Goal: Book appointment/travel/reservation

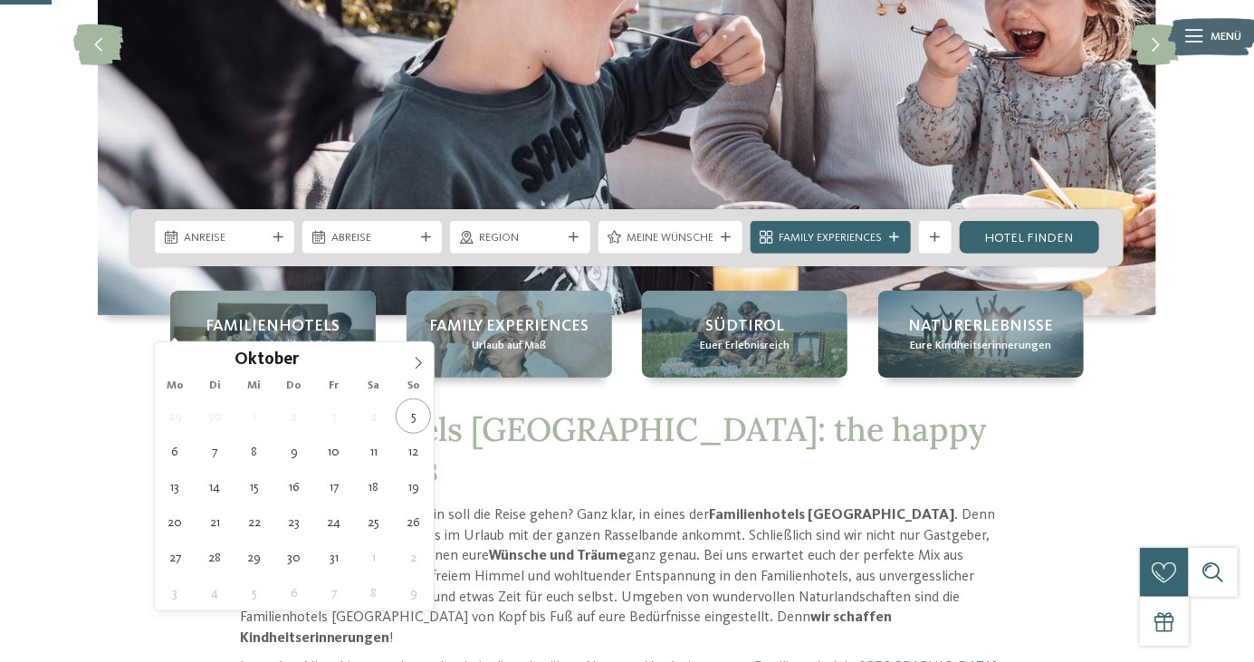
click at [418, 369] on span at bounding box center [418, 357] width 31 height 31
type input "****"
click at [418, 369] on span at bounding box center [418, 357] width 31 height 31
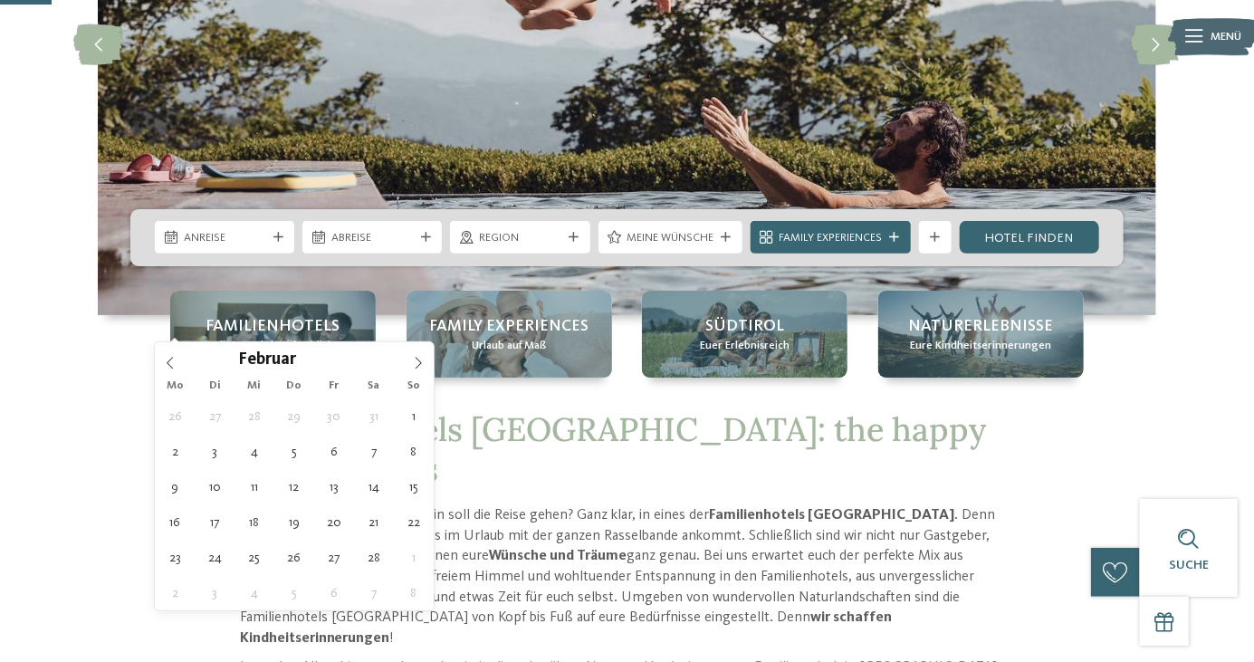
click at [417, 369] on span at bounding box center [418, 357] width 31 height 31
click at [412, 365] on icon at bounding box center [418, 363] width 13 height 13
click at [419, 366] on icon at bounding box center [418, 363] width 13 height 13
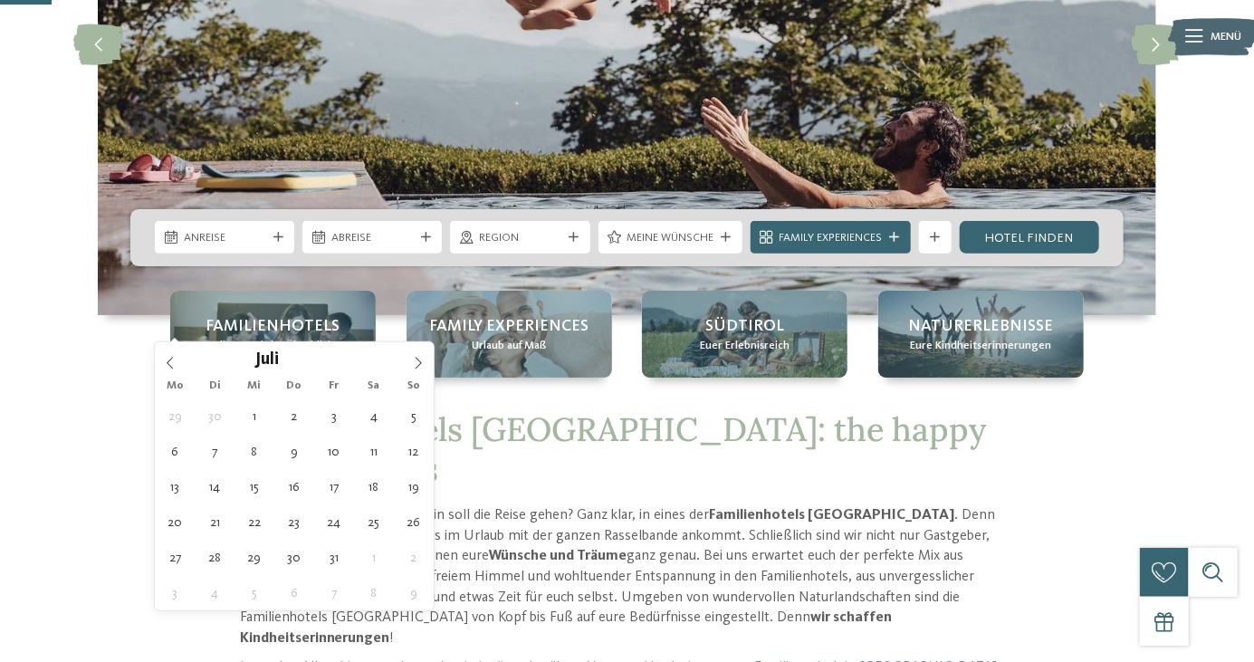
type div "[DATE]"
type input "****"
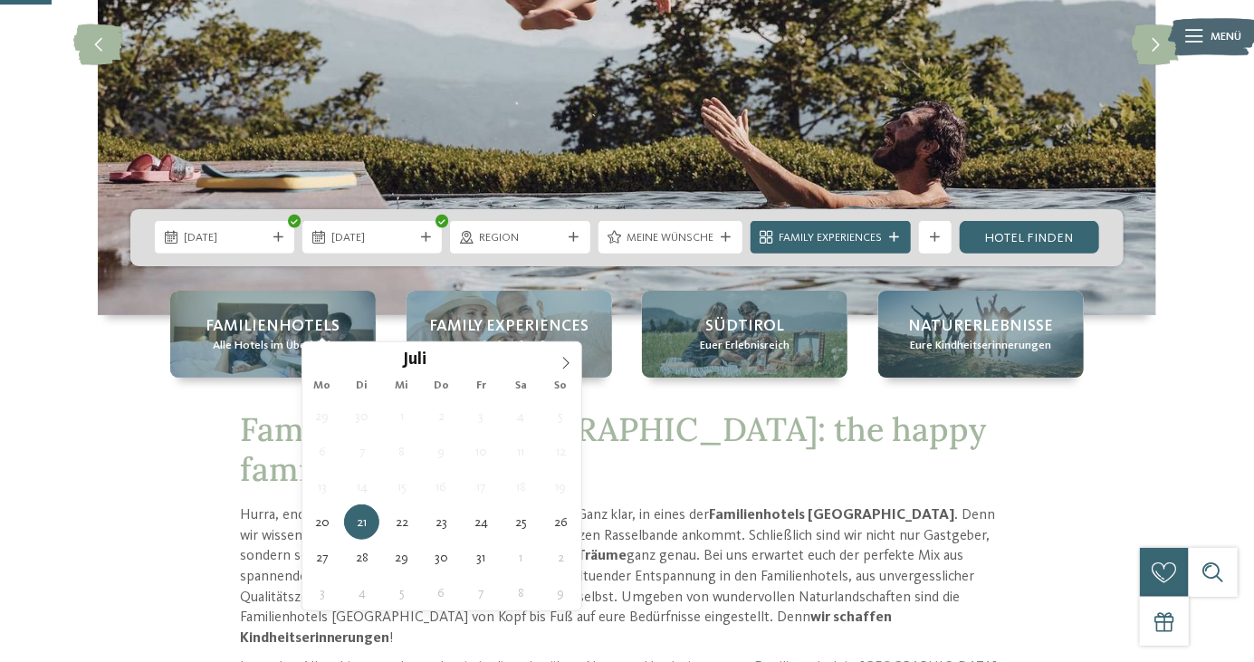
type div "[DATE]"
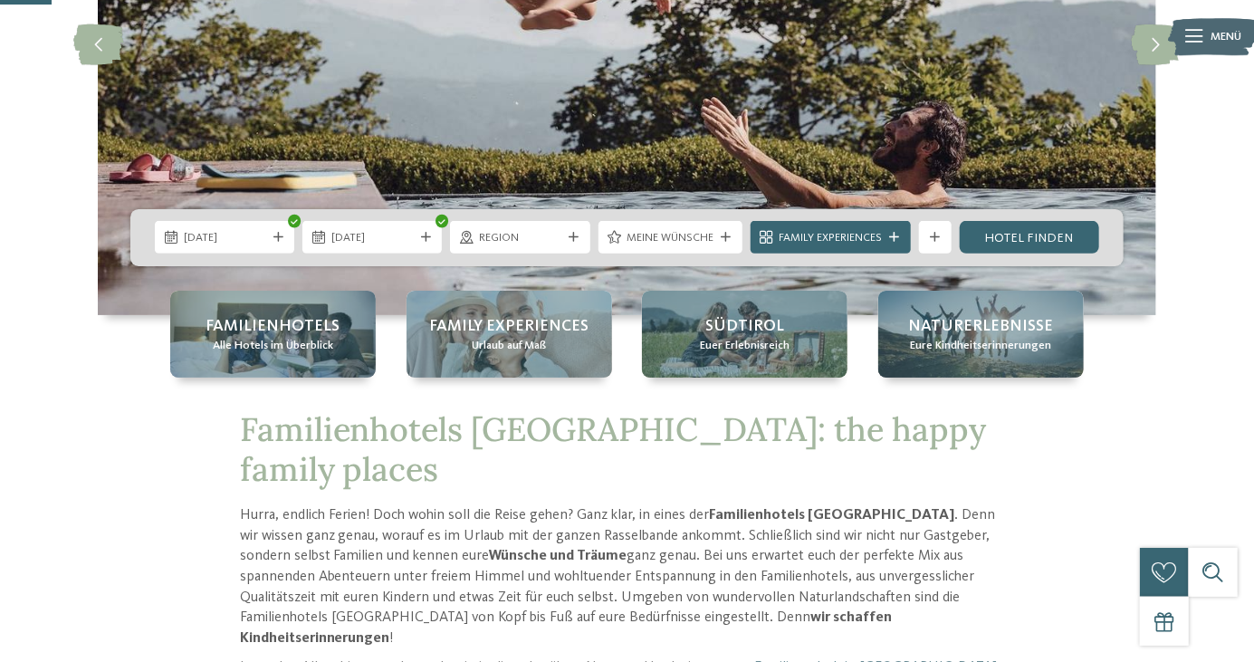
click at [565, 254] on div "Region" at bounding box center [519, 237] width 139 height 33
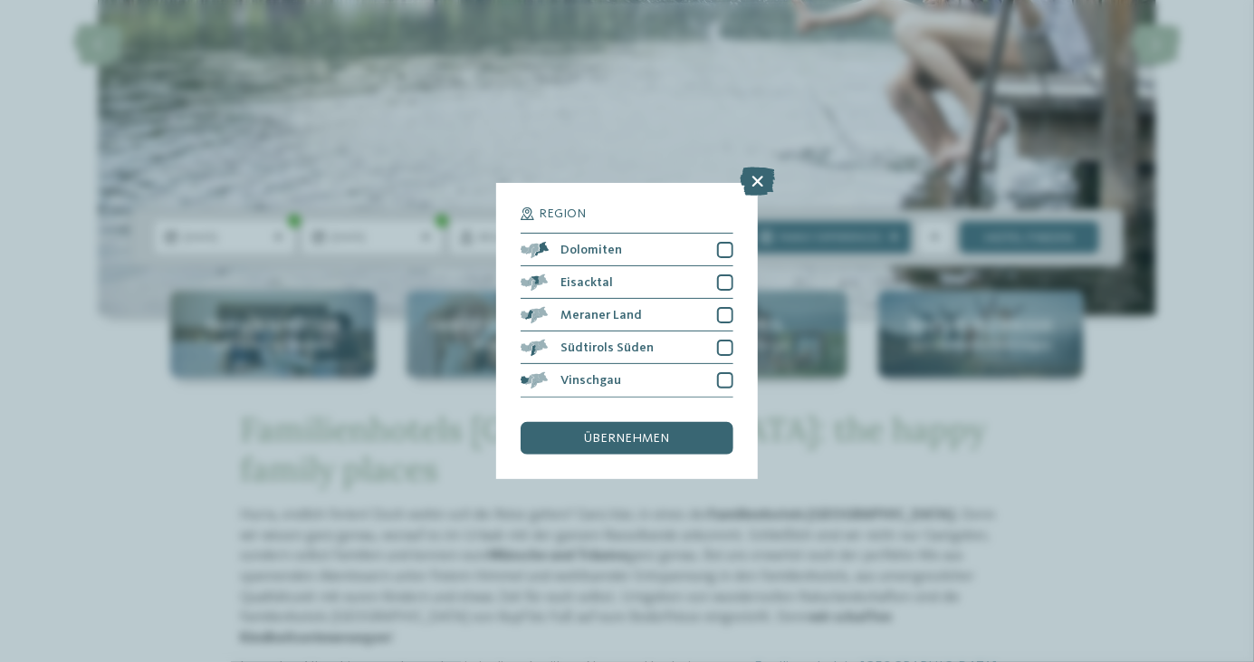
click at [721, 619] on div "Region Dolomiten" at bounding box center [627, 331] width 1254 height 662
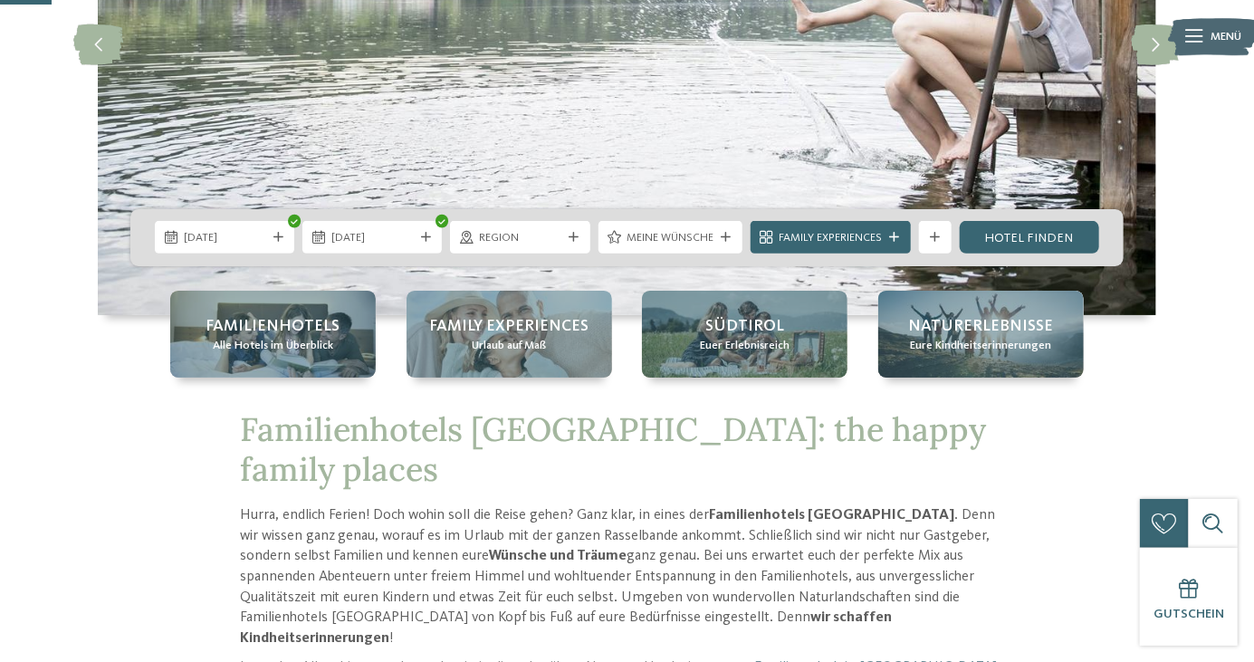
click at [698, 246] on span "Meine Wünsche" at bounding box center [670, 238] width 87 height 16
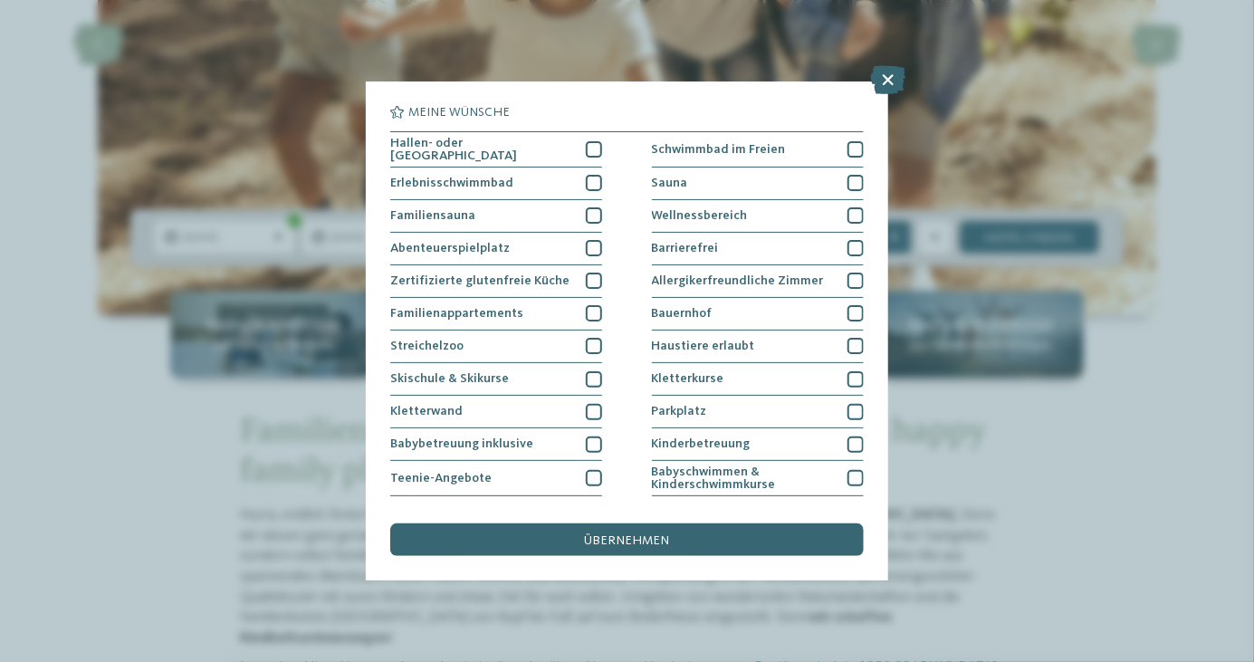
click at [593, 254] on div at bounding box center [594, 248] width 16 height 16
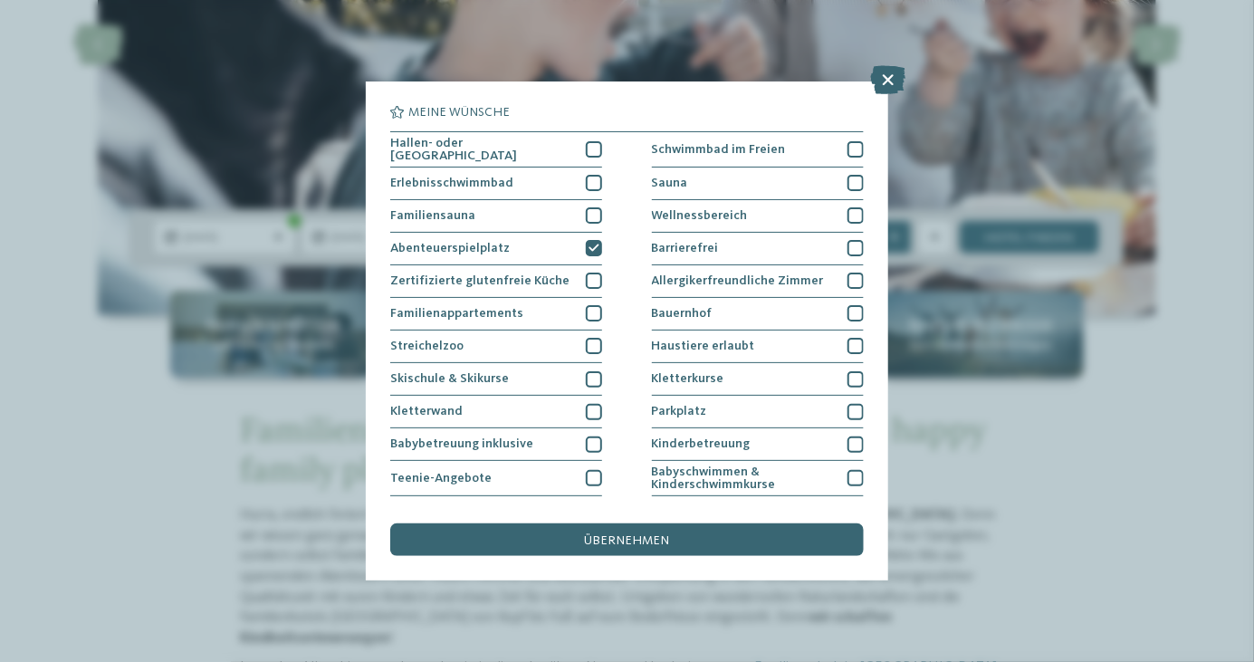
click at [849, 154] on div at bounding box center [856, 149] width 16 height 16
click at [593, 151] on div at bounding box center [594, 149] width 16 height 16
click at [596, 195] on div "Erlebnisschwimmbad" at bounding box center [496, 184] width 212 height 33
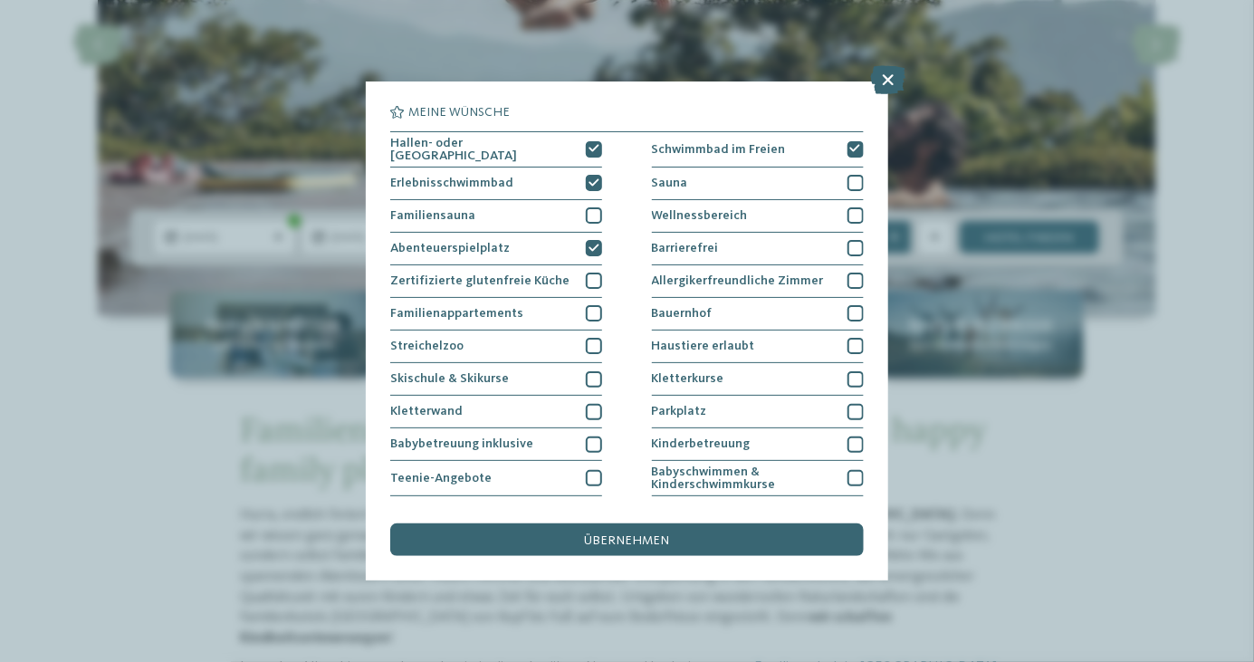
click at [789, 556] on div "übernehmen" at bounding box center [626, 539] width 473 height 33
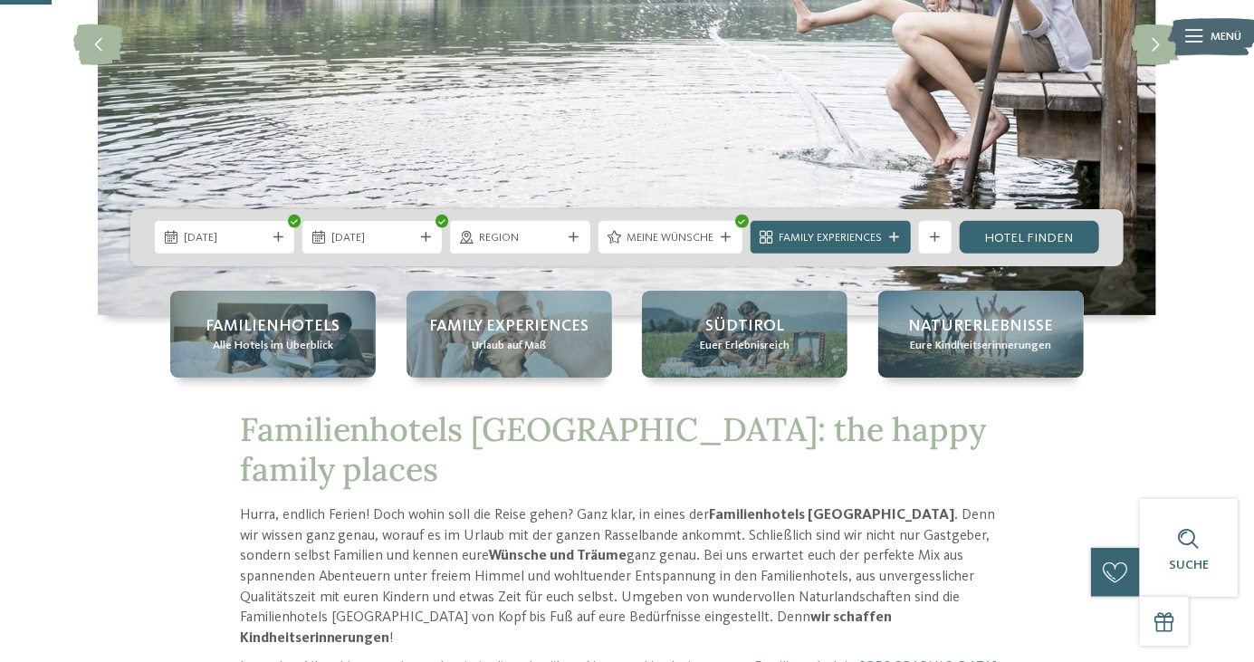
click at [869, 246] on span "Family Experiences" at bounding box center [830, 238] width 103 height 16
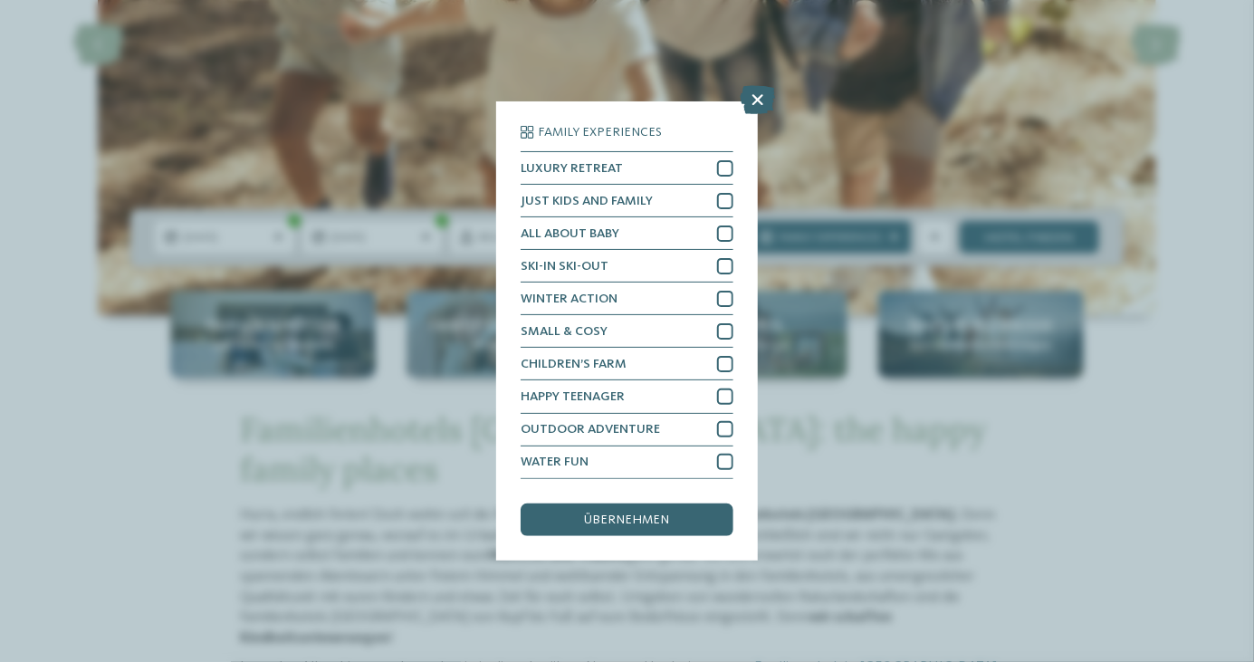
click at [718, 217] on div "JUST KIDS AND FAMILY" at bounding box center [627, 201] width 212 height 33
click at [718, 470] on div at bounding box center [725, 462] width 16 height 16
click at [690, 536] on div "übernehmen" at bounding box center [627, 520] width 212 height 33
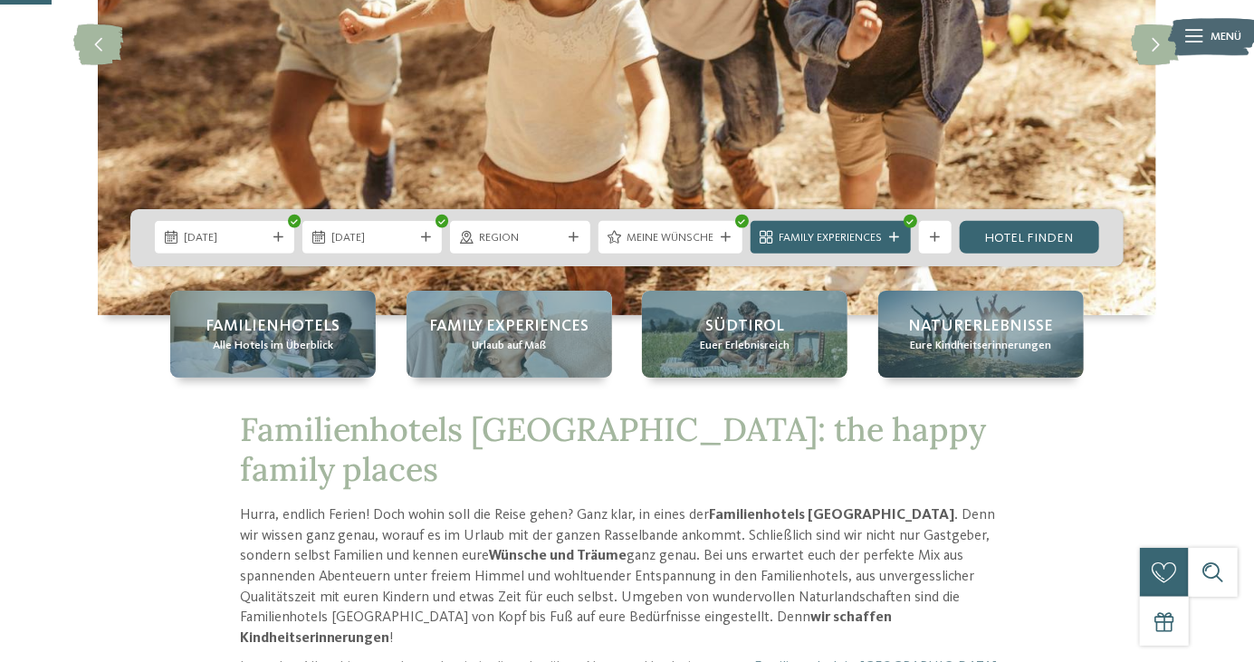
click at [1041, 254] on link "Hotel finden" at bounding box center [1029, 237] width 139 height 33
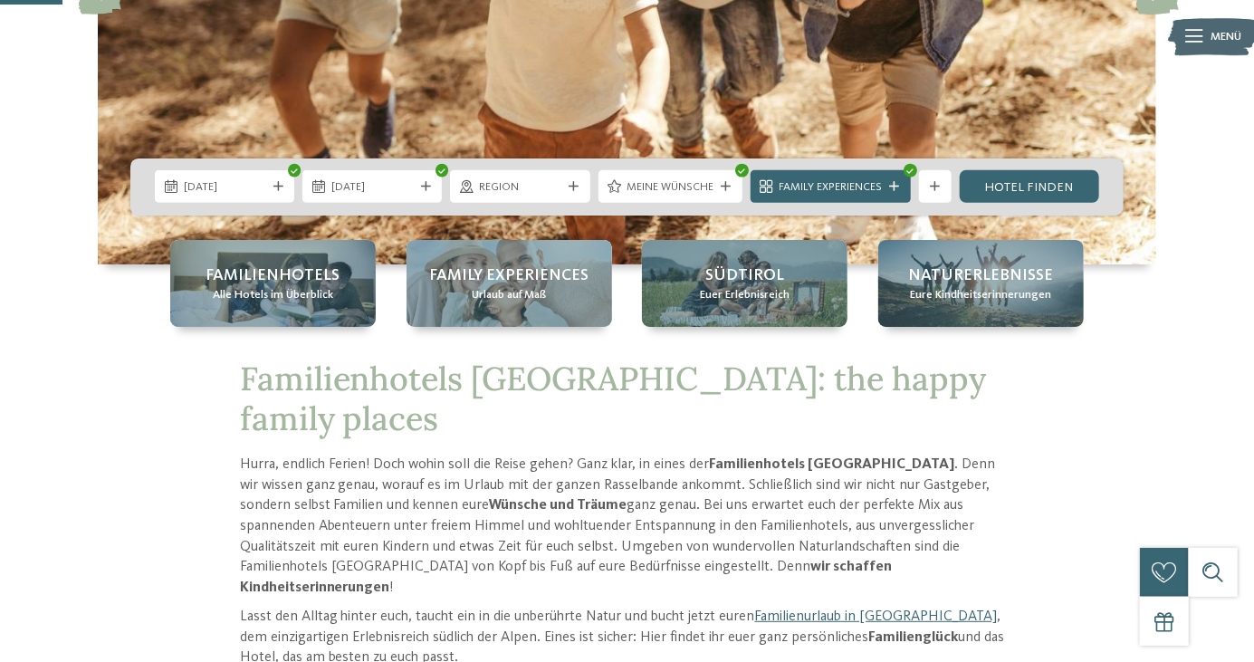
scroll to position [393, 0]
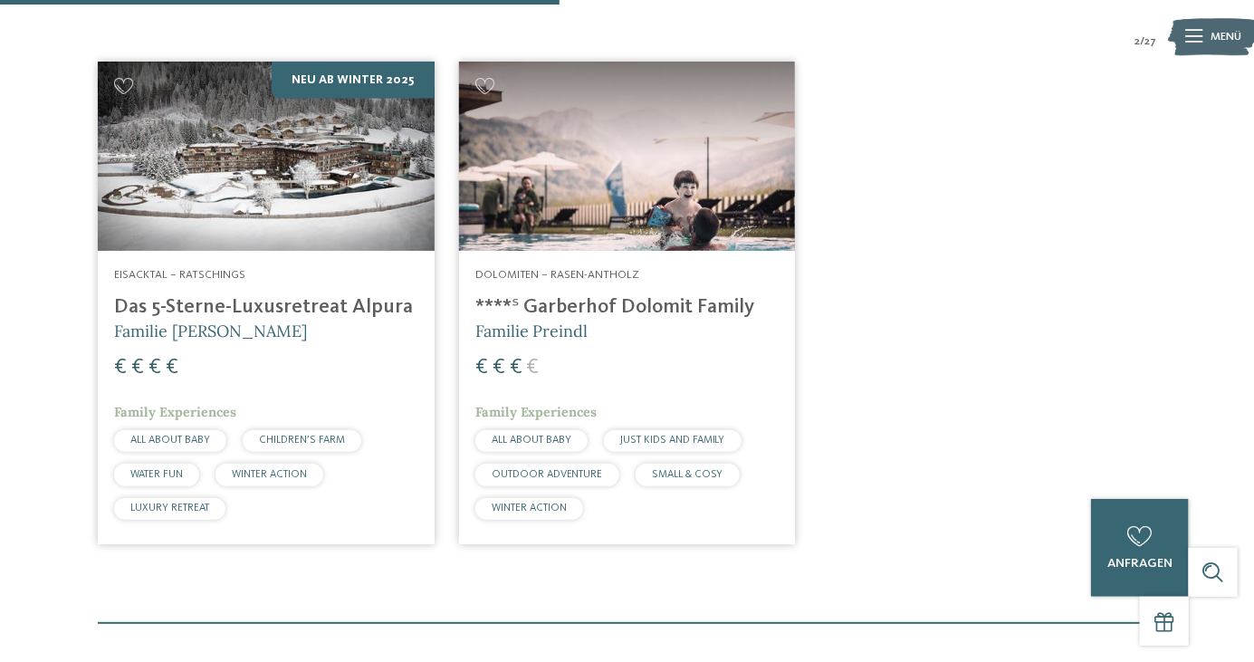
scroll to position [619, 0]
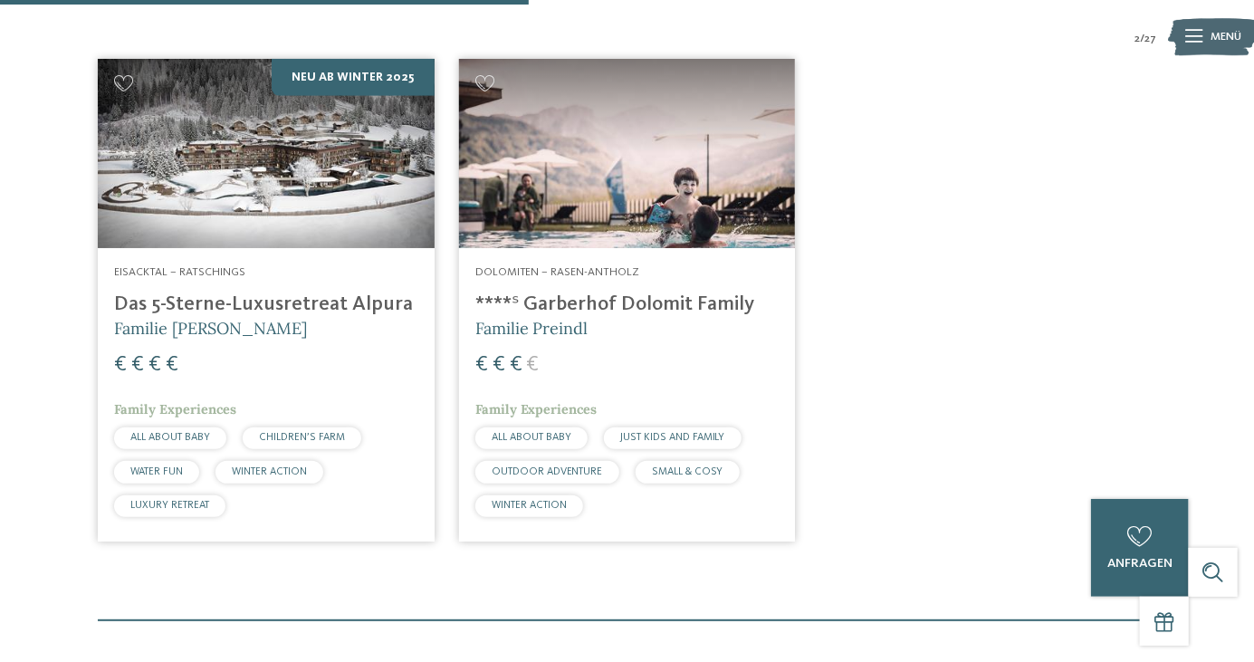
click at [677, 312] on h4 "****ˢ Garberhof Dolomit Family" at bounding box center [627, 305] width 304 height 24
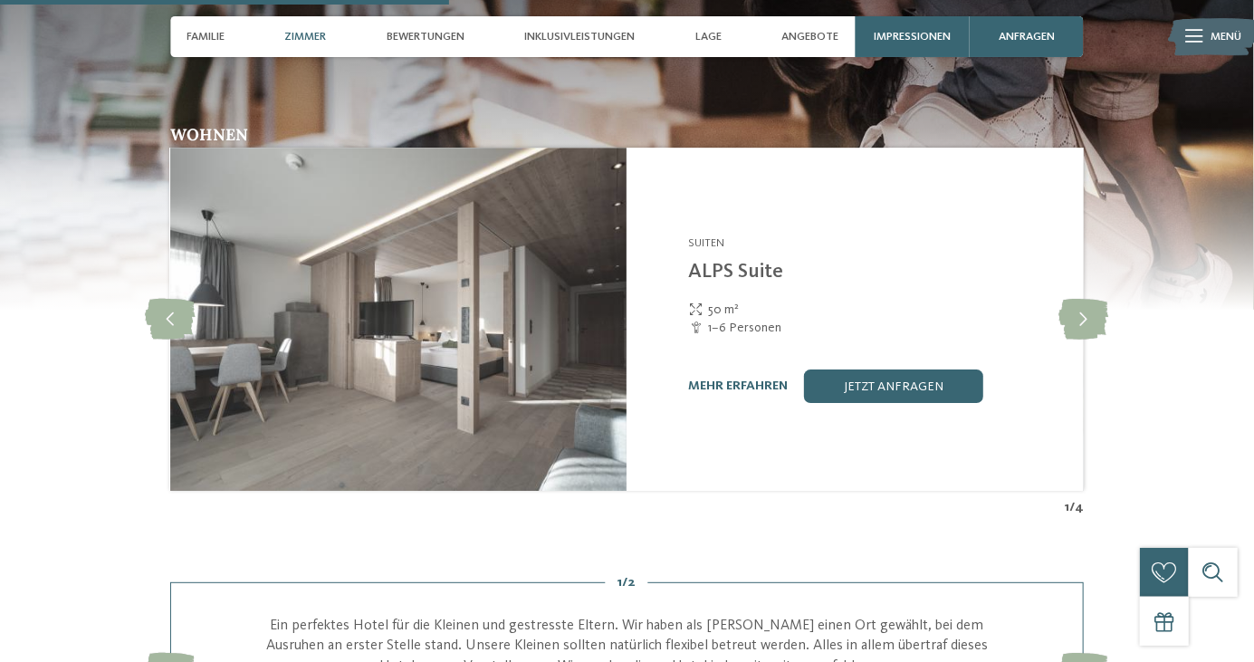
scroll to position [2410, 0]
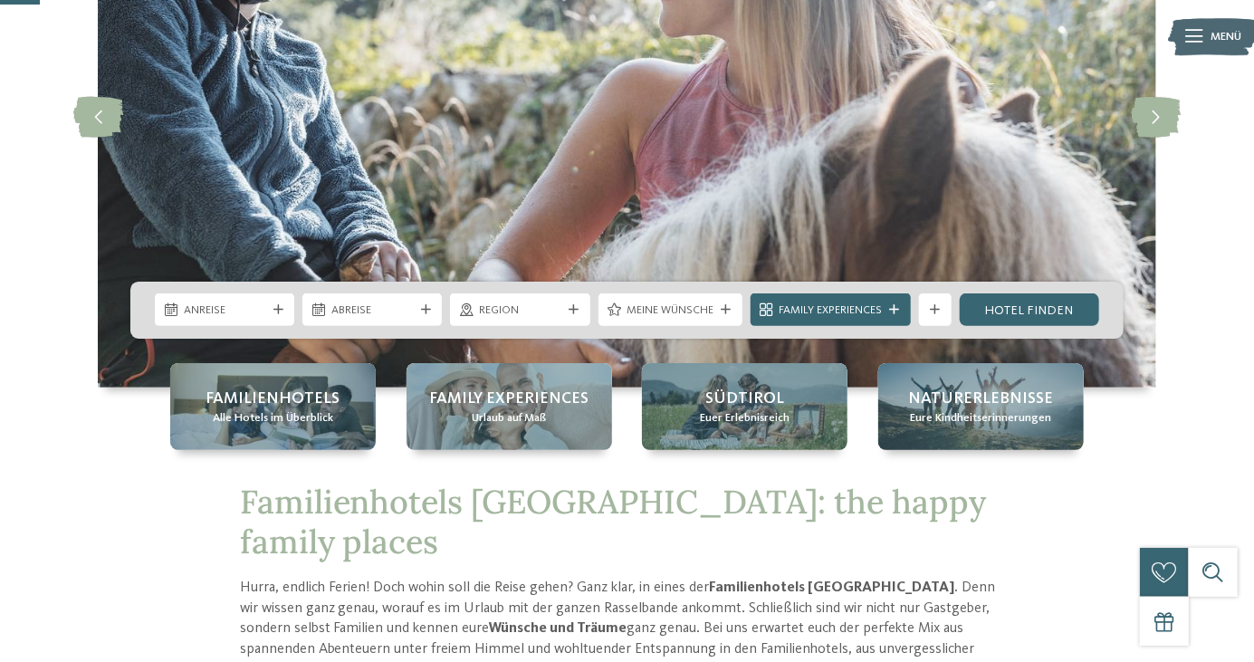
scroll to position [216, 0]
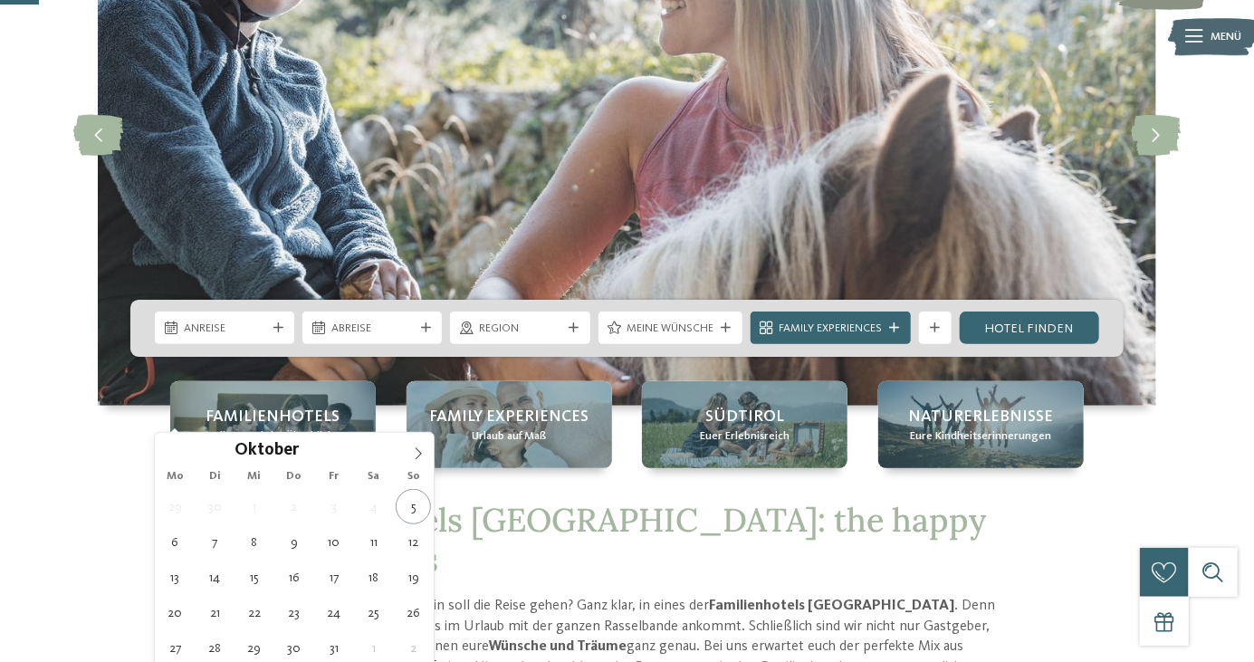
click at [425, 468] on div "Mo Di Mi Do Fr Sa So" at bounding box center [294, 476] width 279 height 25
click at [425, 467] on div "Mo Di Mi Do Fr Sa So" at bounding box center [294, 476] width 279 height 25
click at [425, 466] on div "Mo Di Mi Do Fr Sa So" at bounding box center [294, 476] width 279 height 25
click at [422, 457] on icon at bounding box center [418, 453] width 13 height 13
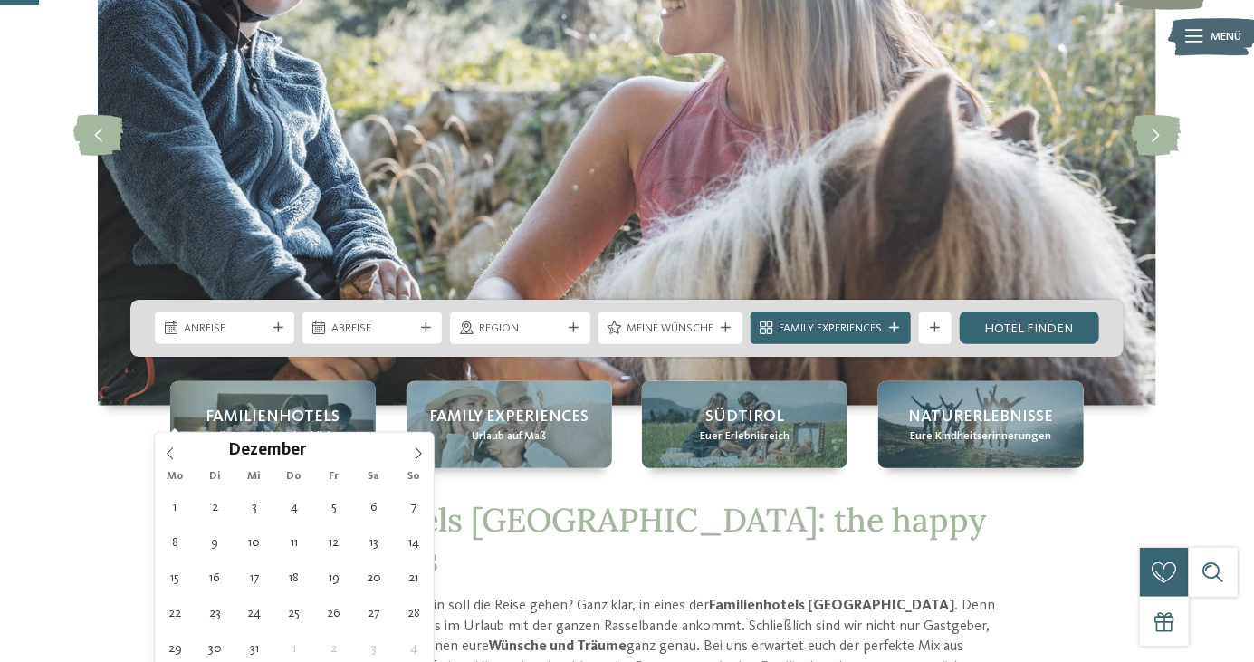
click at [427, 455] on span at bounding box center [418, 448] width 31 height 31
type input "****"
click at [423, 463] on span at bounding box center [418, 448] width 31 height 31
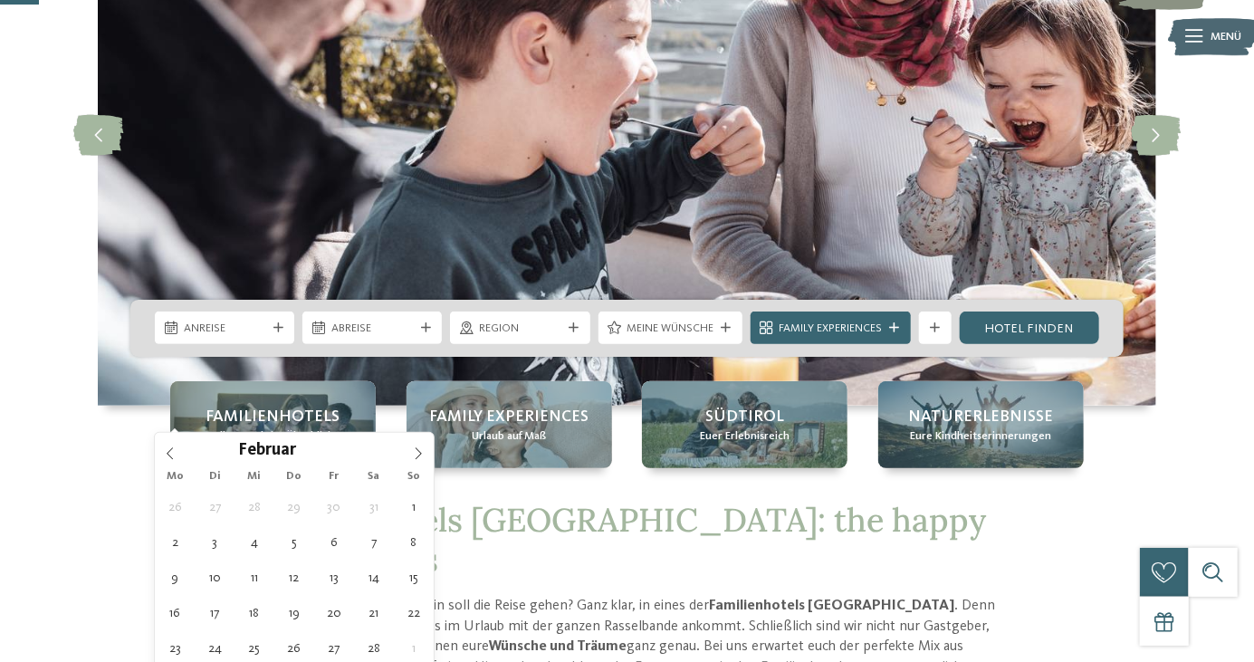
click at [423, 463] on span at bounding box center [418, 448] width 31 height 31
click at [422, 463] on span at bounding box center [418, 448] width 31 height 31
click at [417, 459] on span at bounding box center [418, 448] width 31 height 31
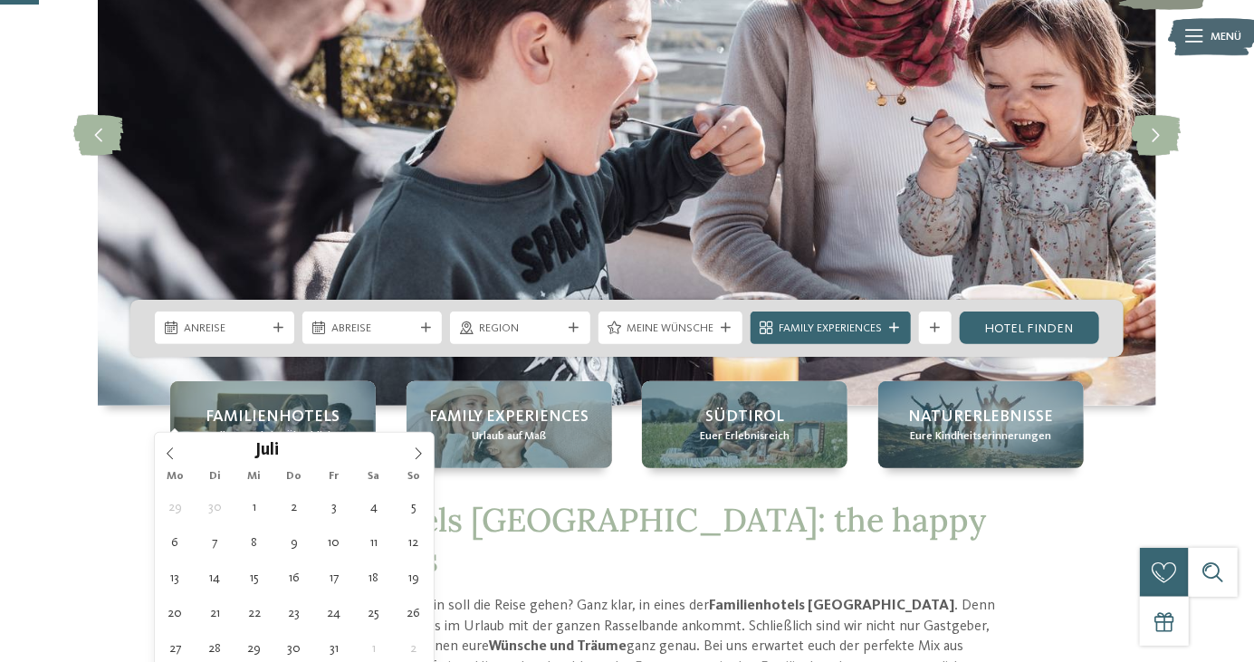
type div "[DATE]"
type input "****"
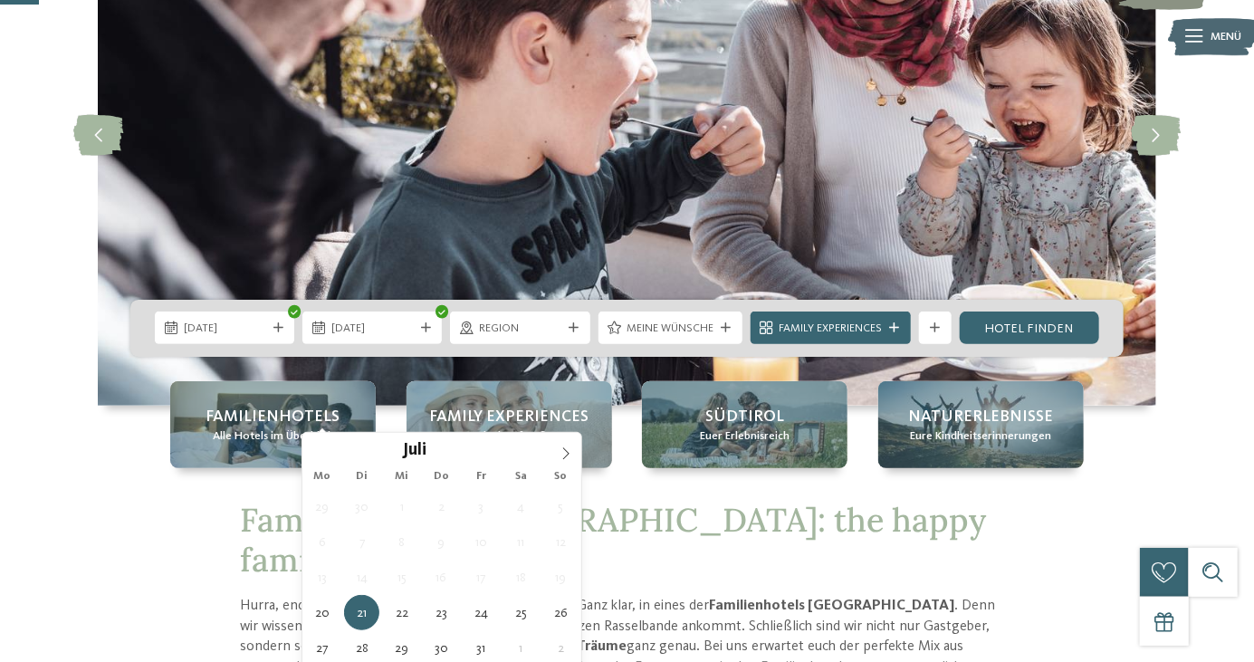
type div "[DATE]"
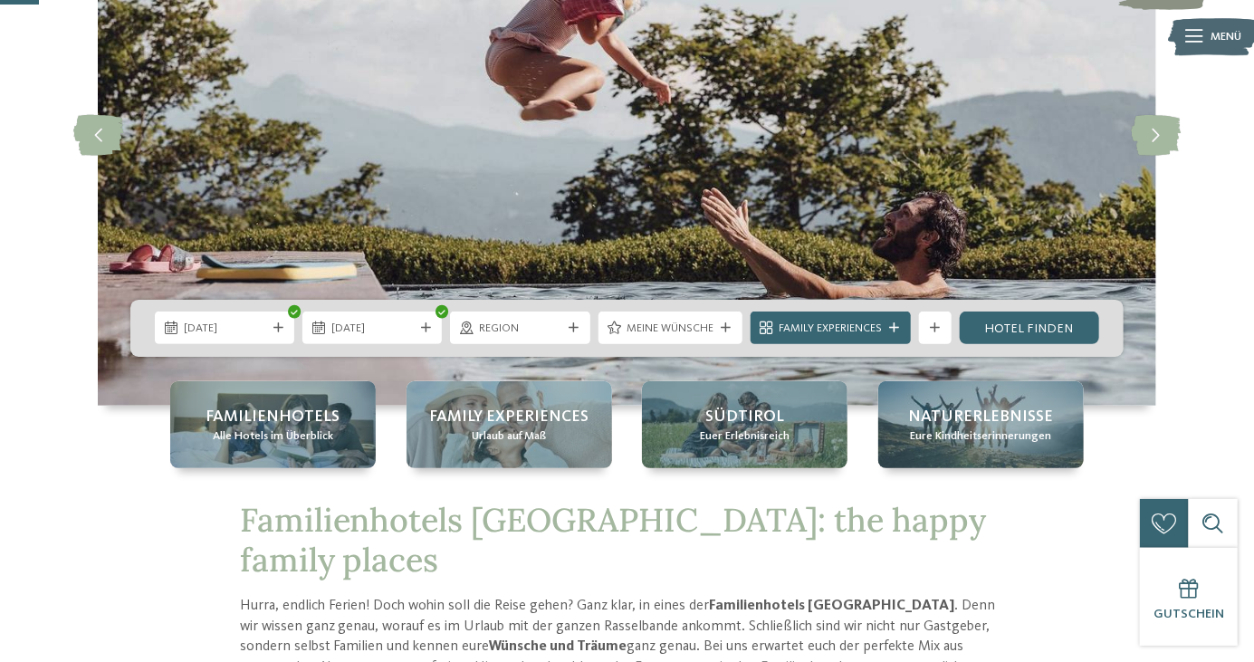
click at [1037, 344] on link "Hotel finden" at bounding box center [1029, 328] width 139 height 33
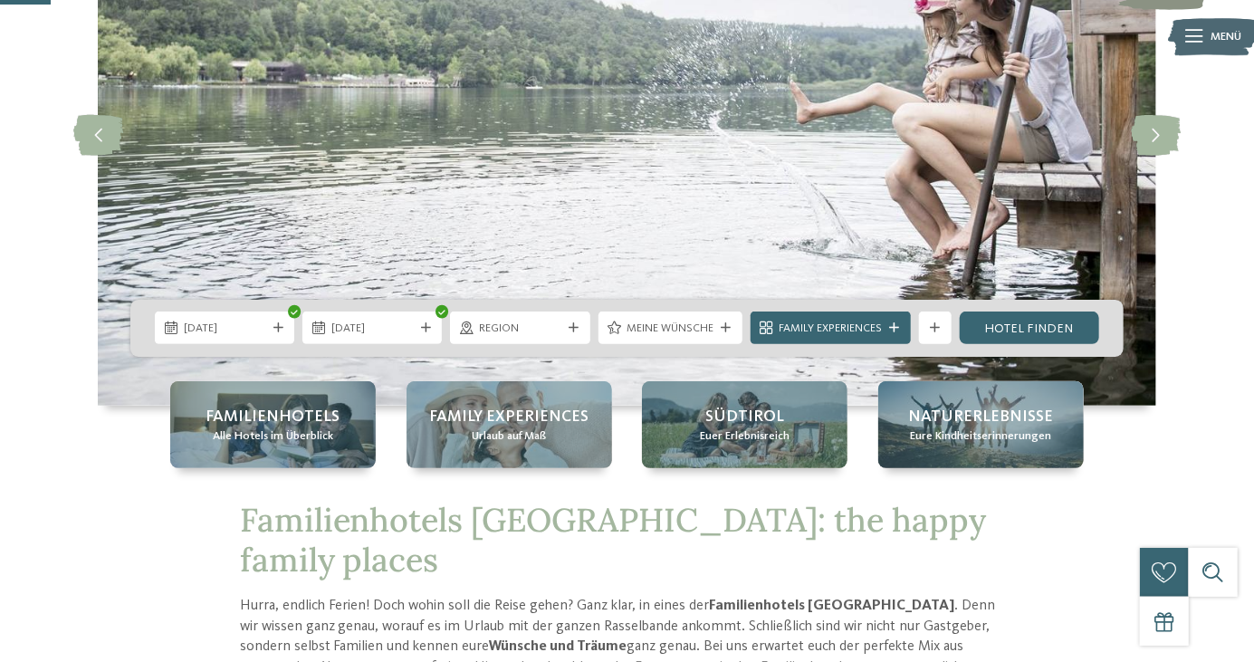
scroll to position [302, 0]
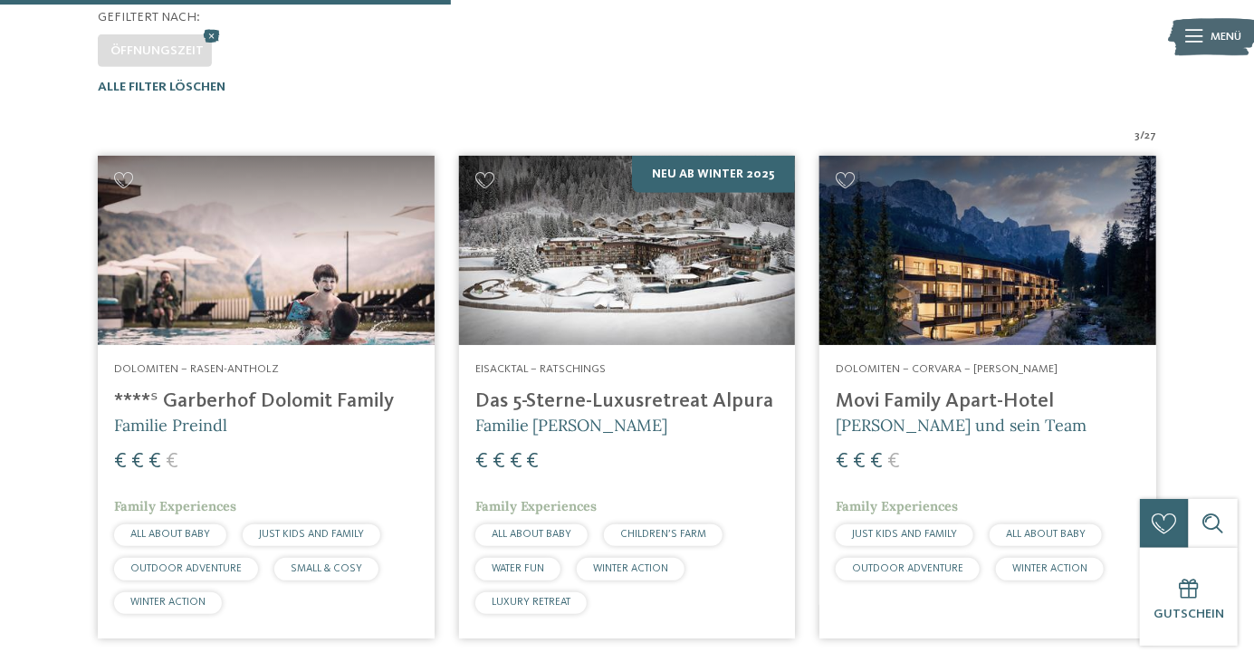
scroll to position [482, 0]
click at [1151, 144] on article "Dolomiten – Corvara – [PERSON_NAME] [GEOGRAPHIC_DATA]-Hotel [PERSON_NAME] und s…" at bounding box center [988, 396] width 361 height 507
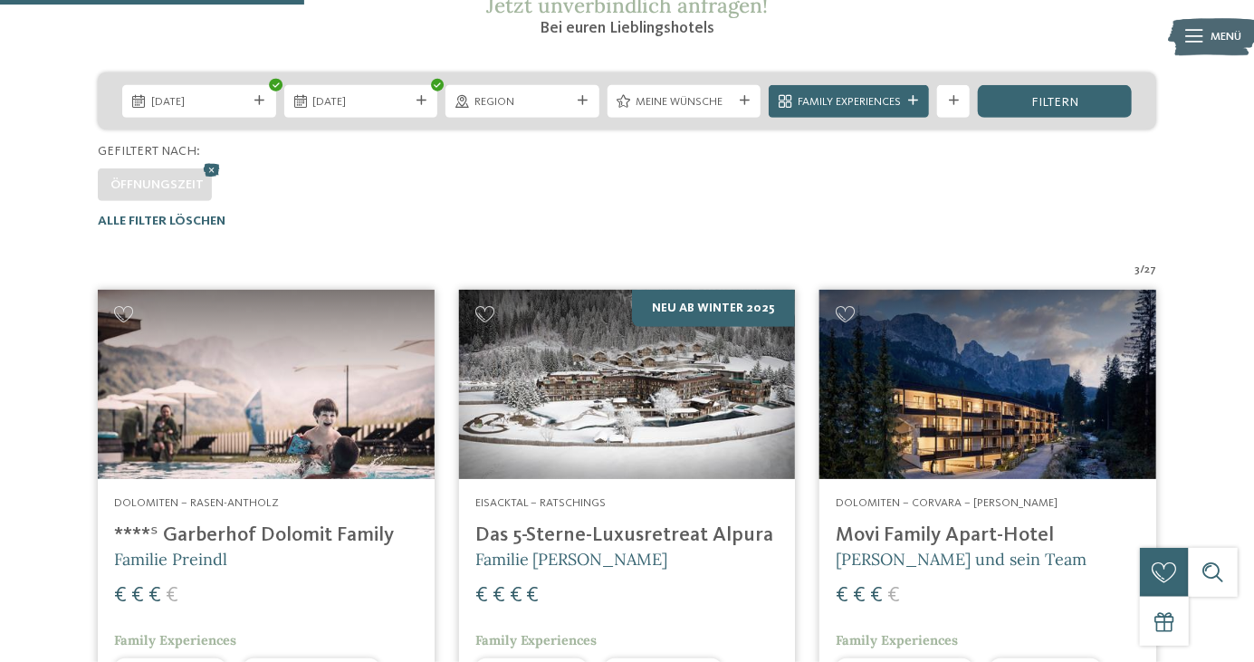
scroll to position [348, 0]
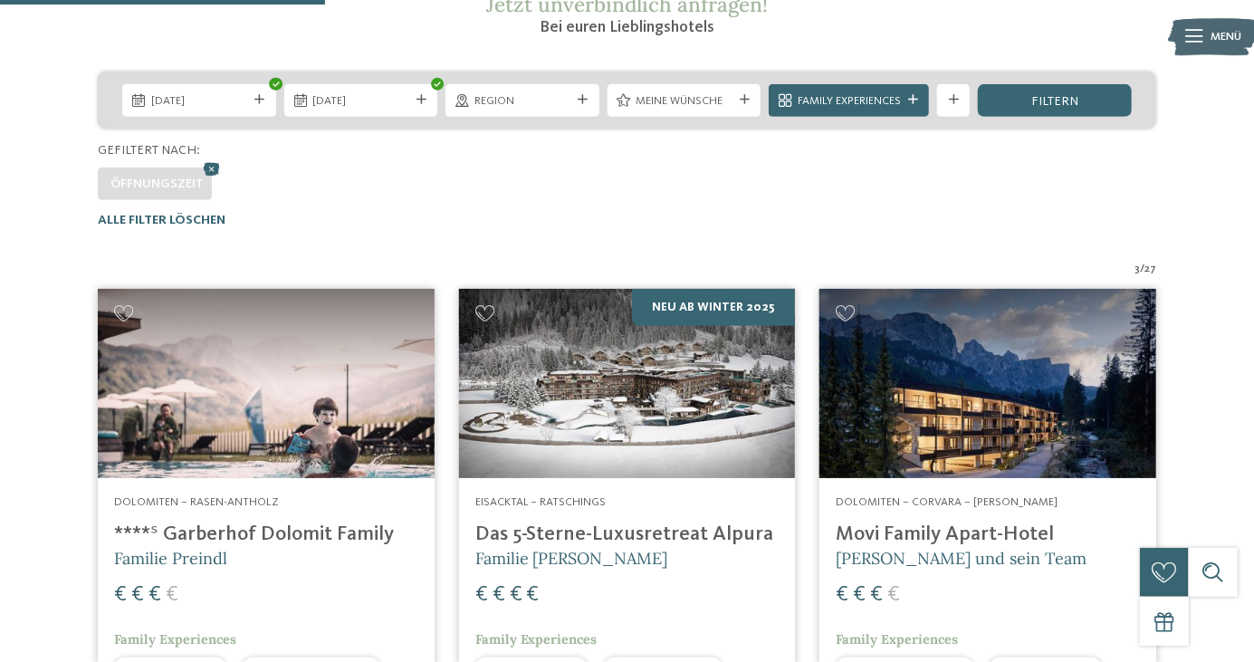
click at [1096, 110] on div "filtern" at bounding box center [1055, 100] width 154 height 33
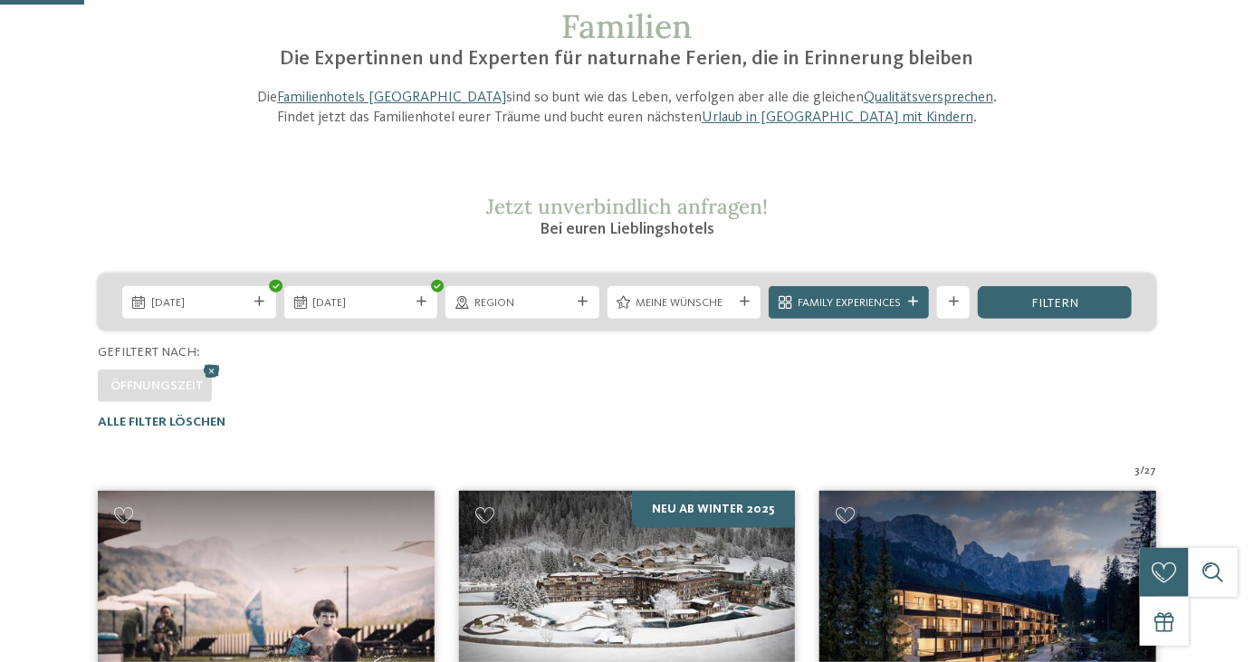
scroll to position [0, 0]
